Goal: Information Seeking & Learning: Learn about a topic

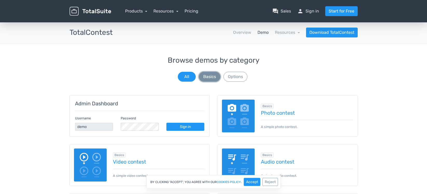
click at [213, 77] on button "Basics" at bounding box center [210, 77] width 22 height 10
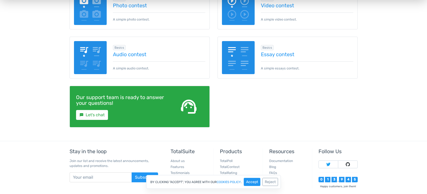
scroll to position [33, 0]
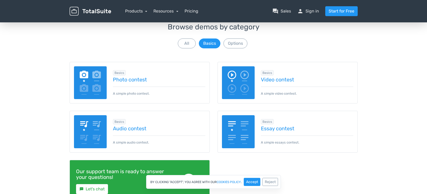
click at [95, 73] on img at bounding box center [90, 82] width 33 height 33
click at [245, 132] on img at bounding box center [238, 131] width 33 height 33
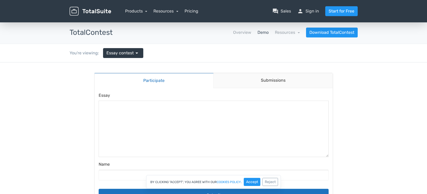
click at [121, 113] on textarea at bounding box center [214, 129] width 230 height 56
